Goal: Transaction & Acquisition: Obtain resource

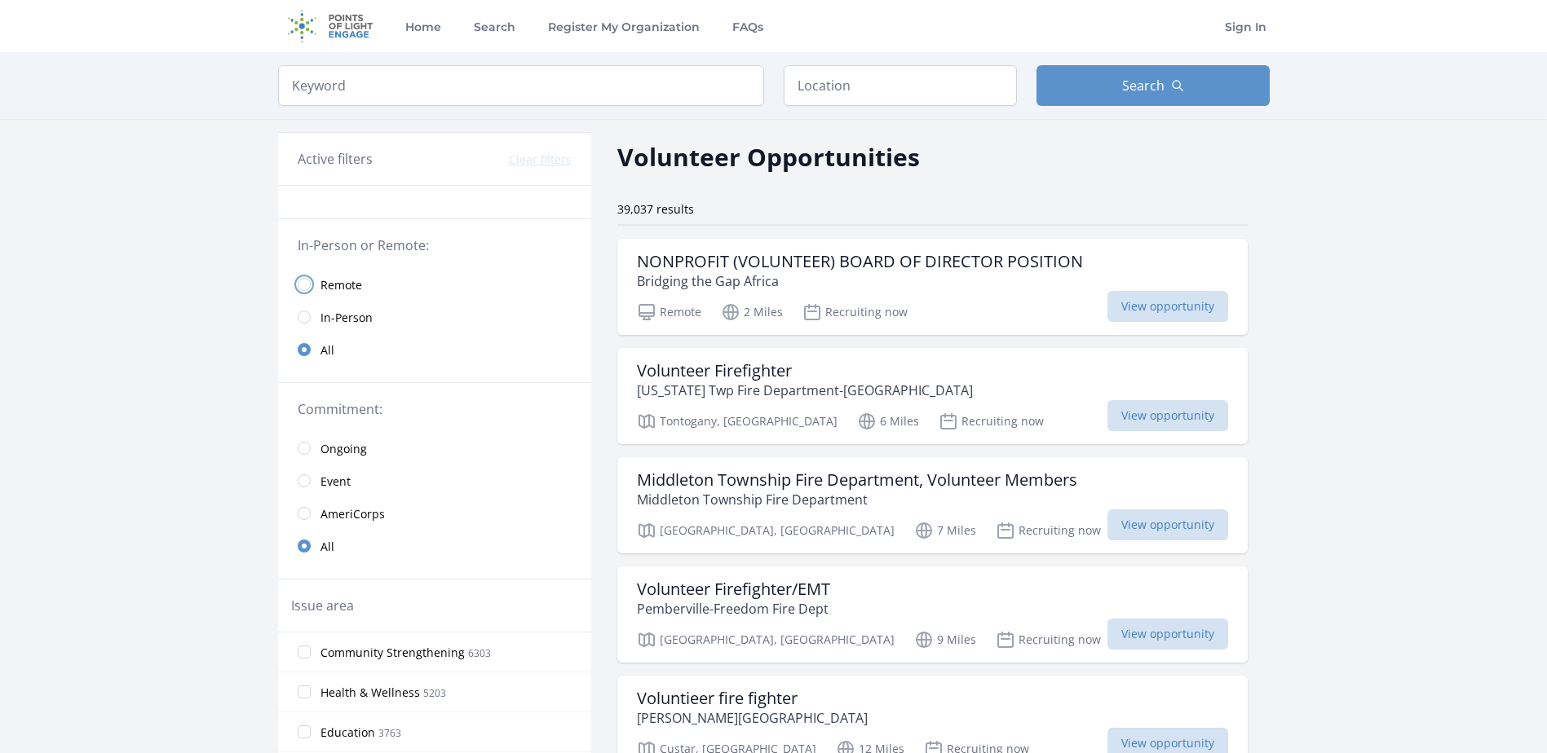
click at [300, 280] on input "radio" at bounding box center [304, 284] width 13 height 13
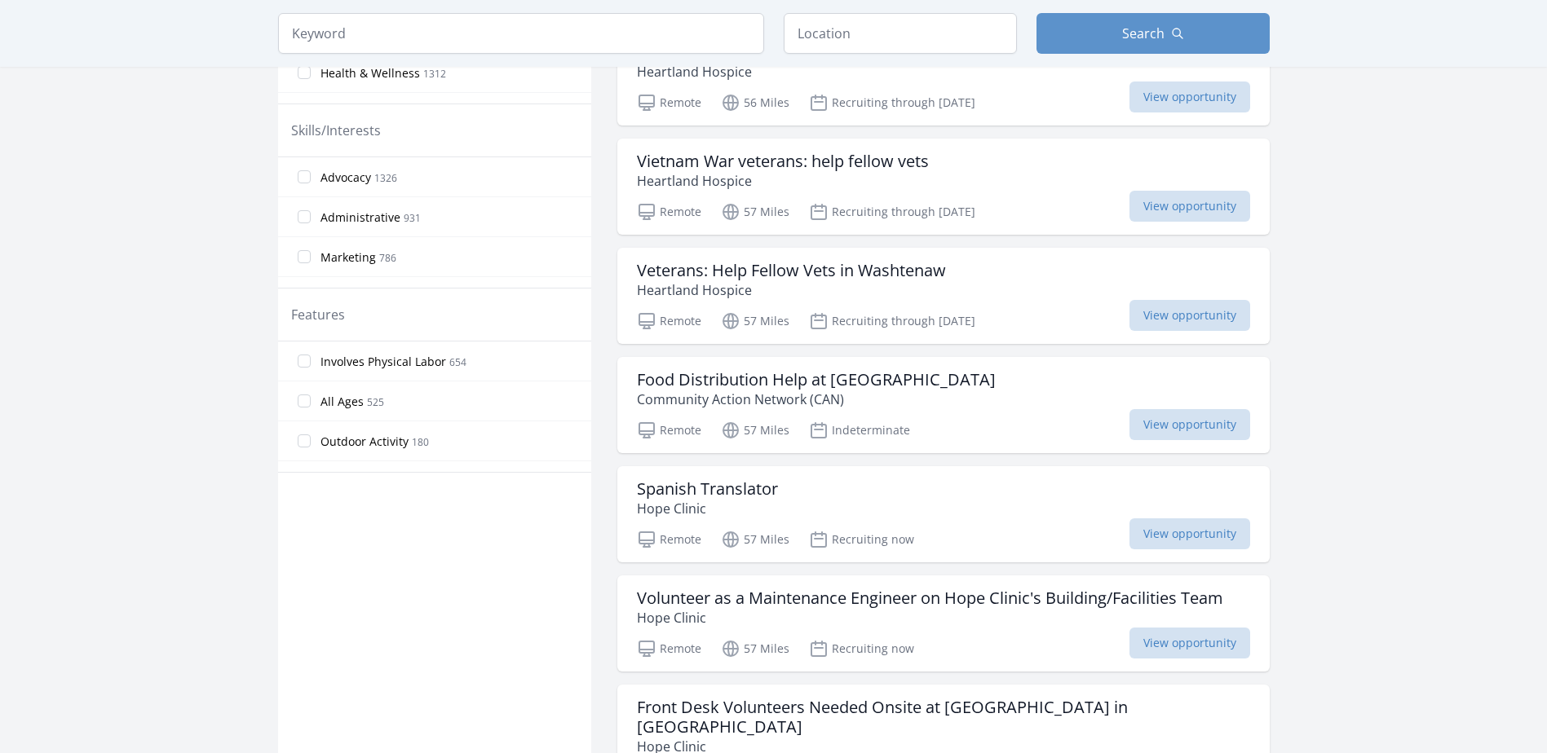
scroll to position [897, 0]
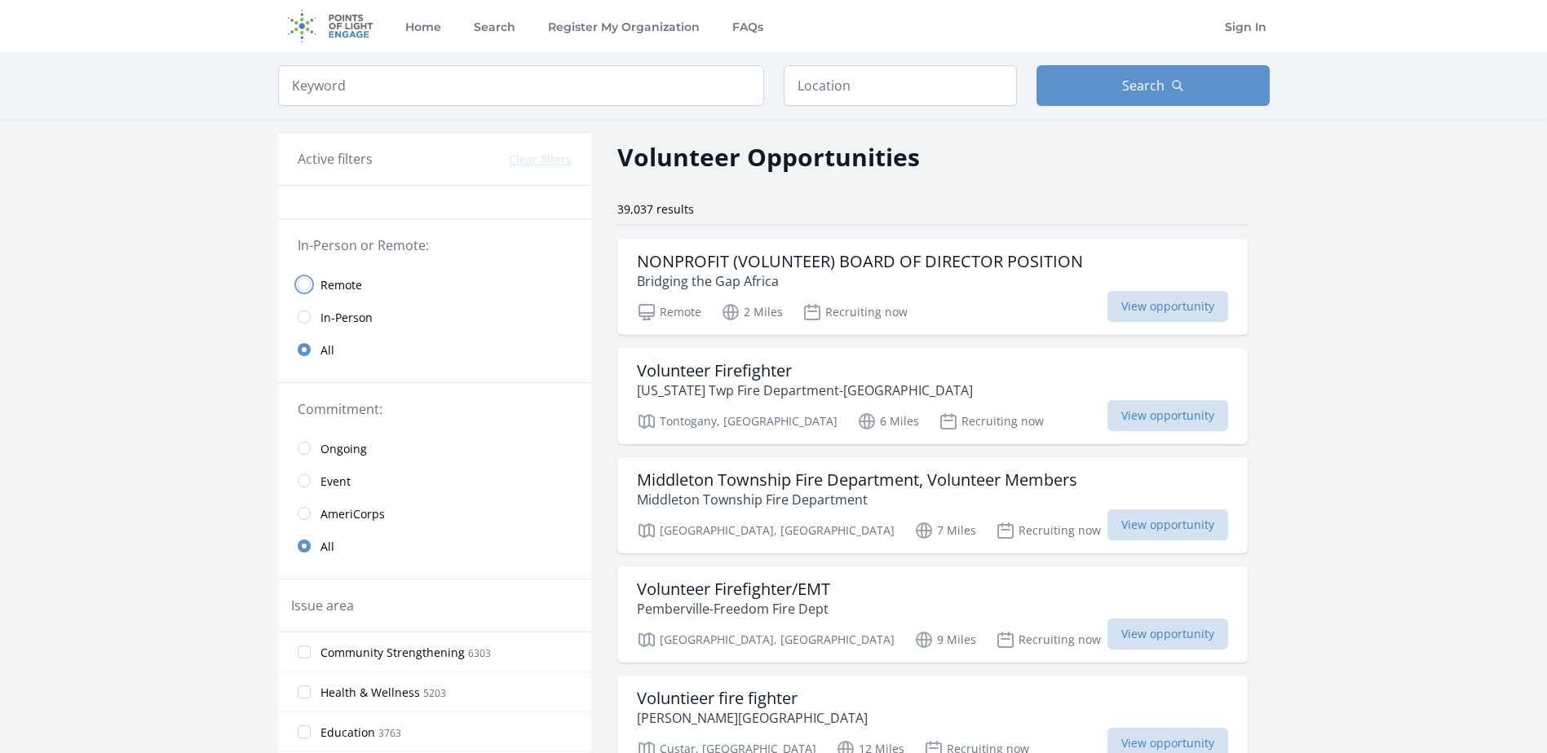
click at [299, 285] on input "radio" at bounding box center [304, 284] width 13 height 13
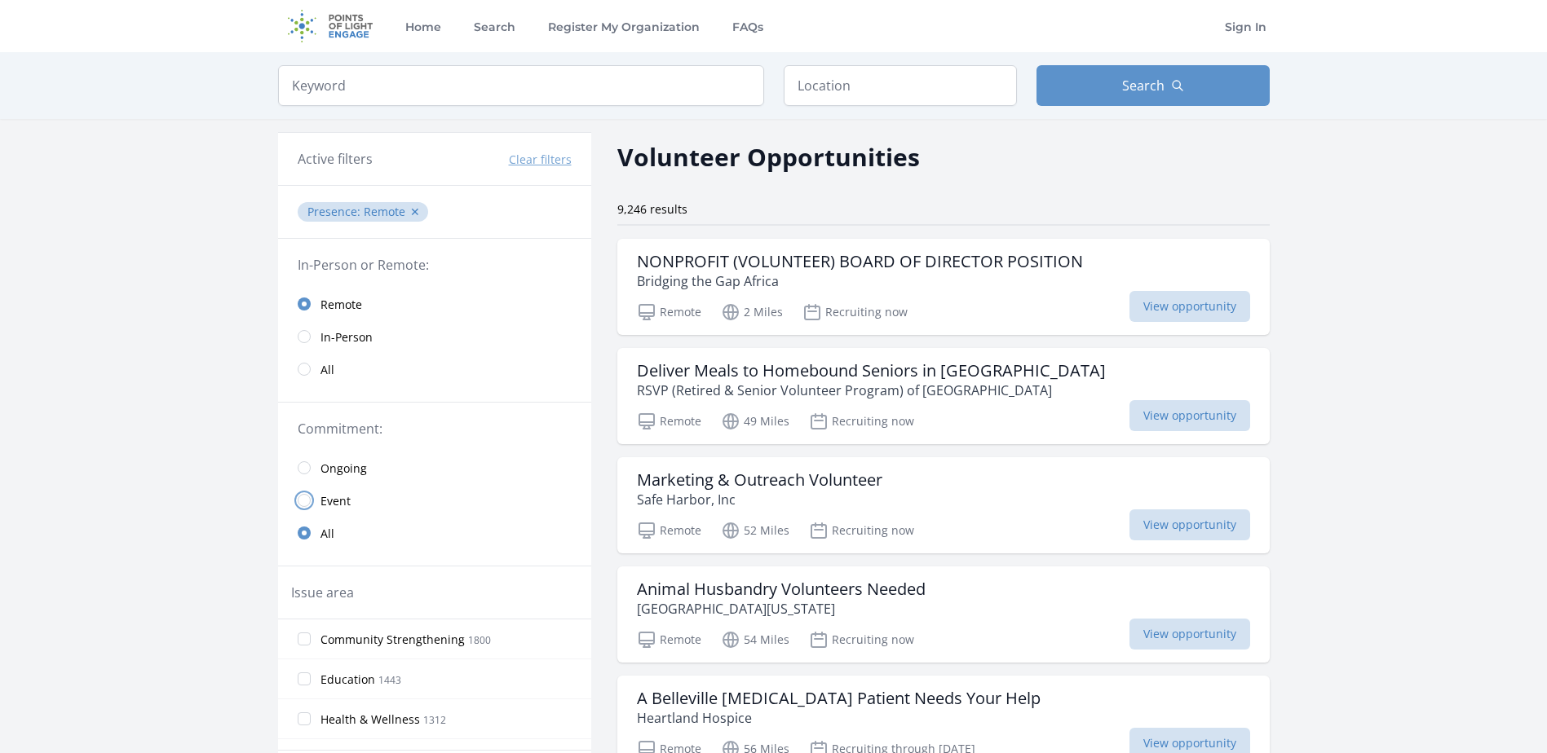
click at [301, 494] on input "radio" at bounding box center [304, 500] width 13 height 13
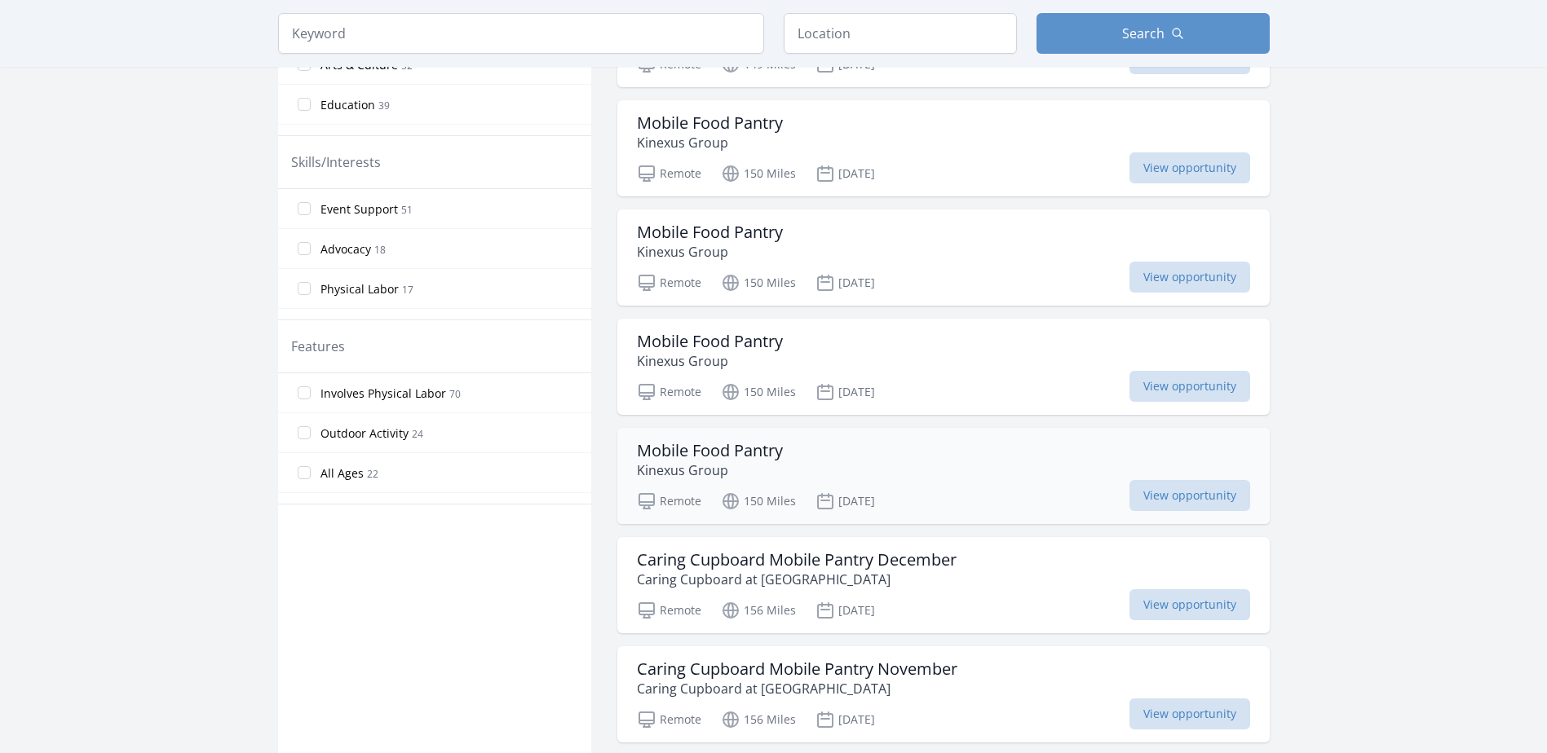
scroll to position [652, 0]
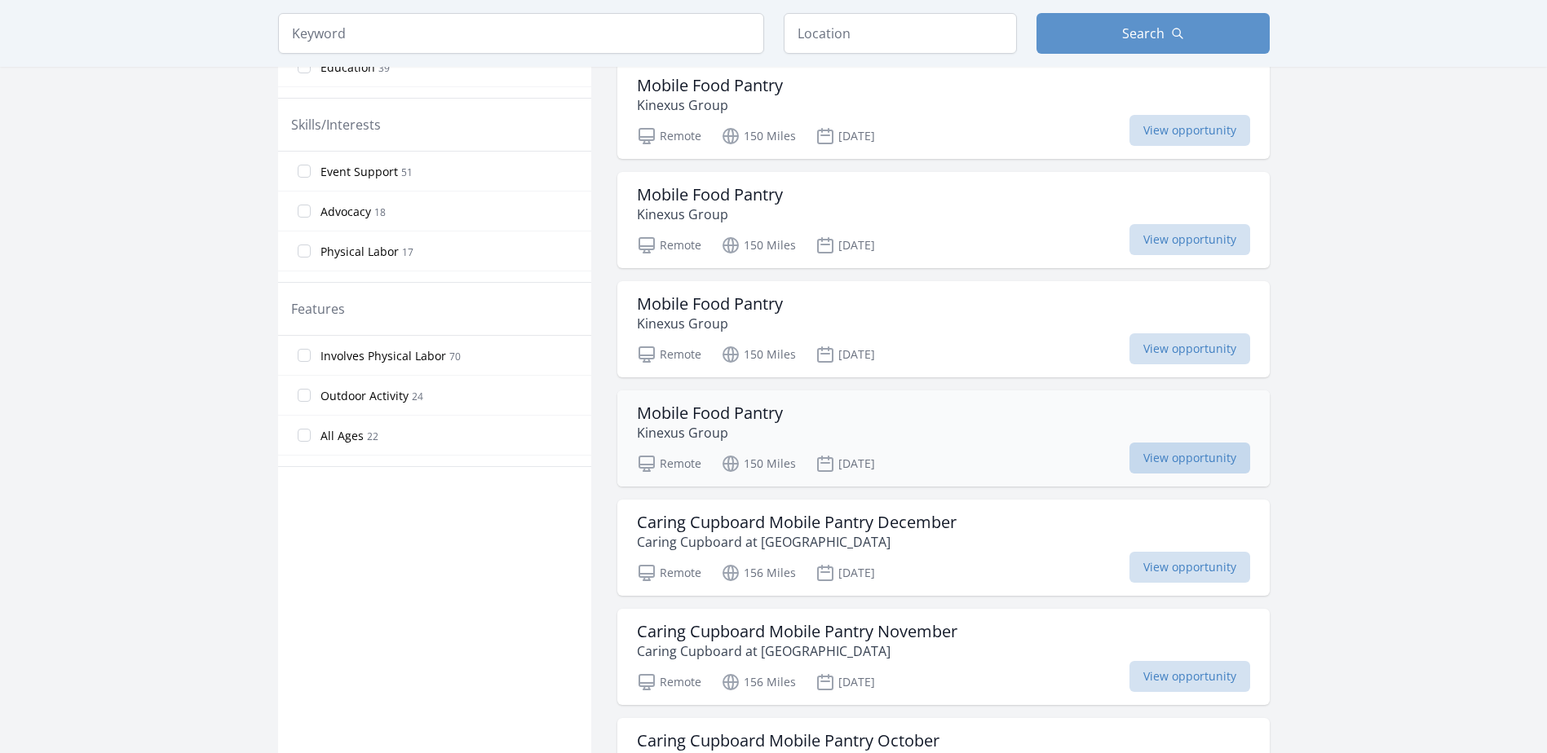
click at [1226, 445] on span "View opportunity" at bounding box center [1189, 458] width 121 height 31
